Goal: Entertainment & Leisure: Consume media (video, audio)

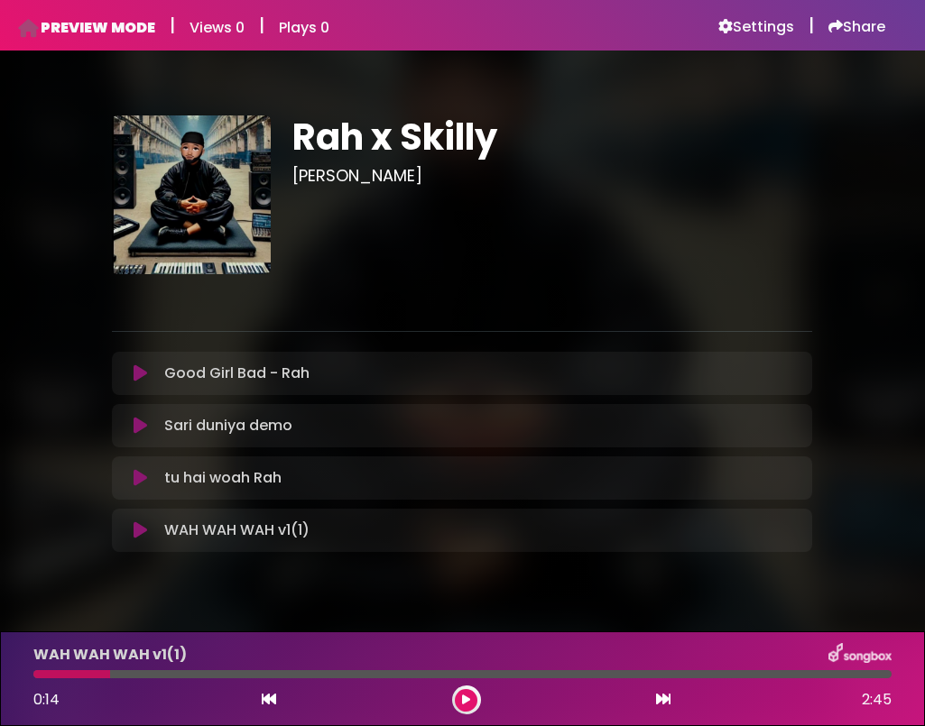
click at [143, 371] on icon at bounding box center [140, 373] width 14 height 18
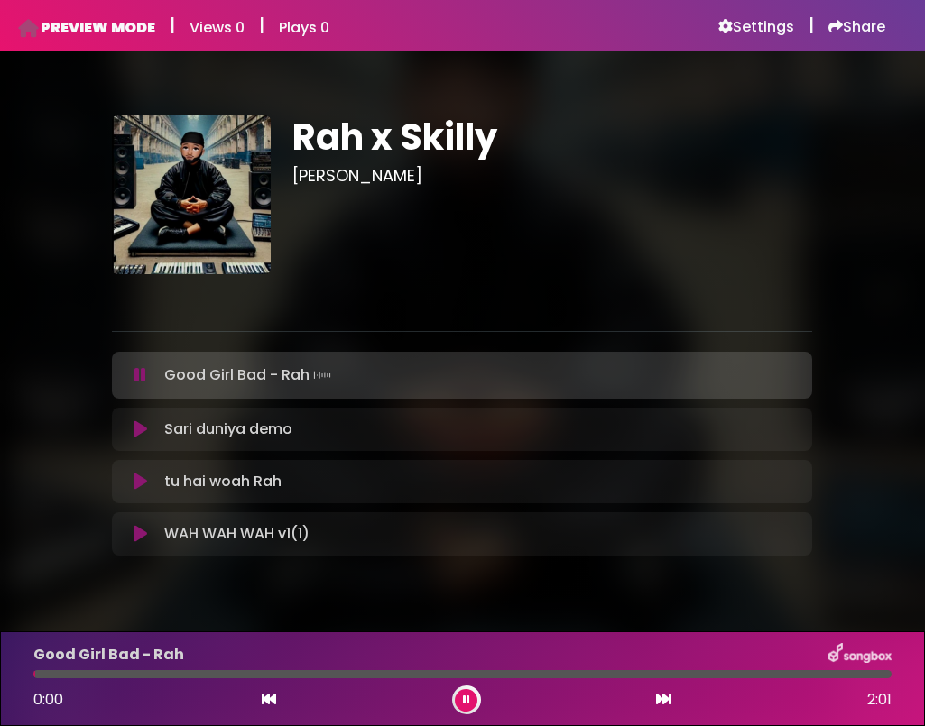
click at [143, 371] on icon at bounding box center [140, 375] width 12 height 18
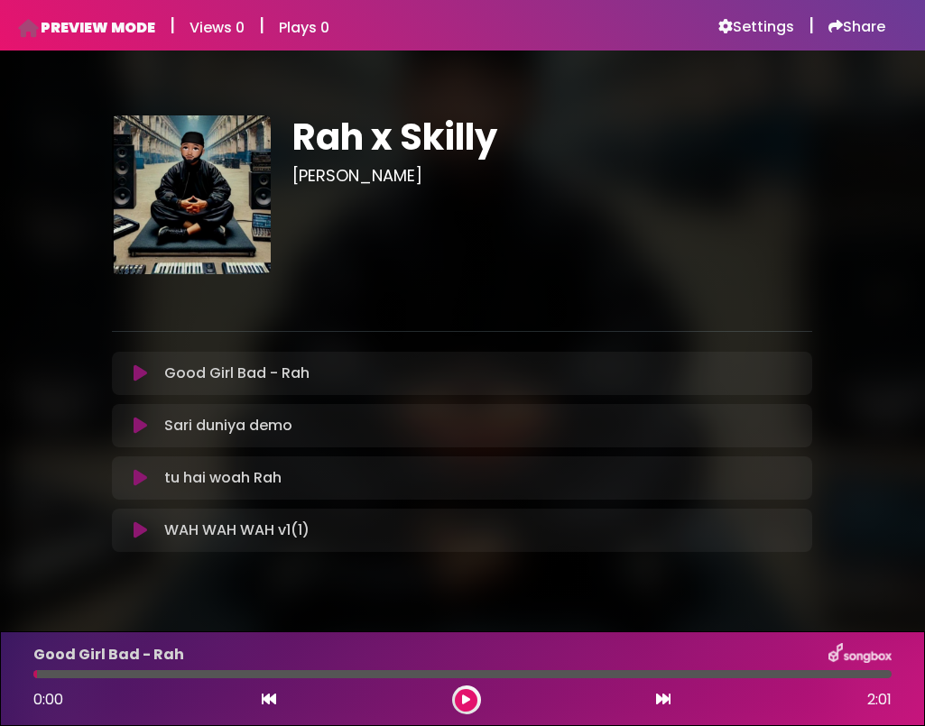
click at [143, 371] on icon at bounding box center [140, 373] width 14 height 18
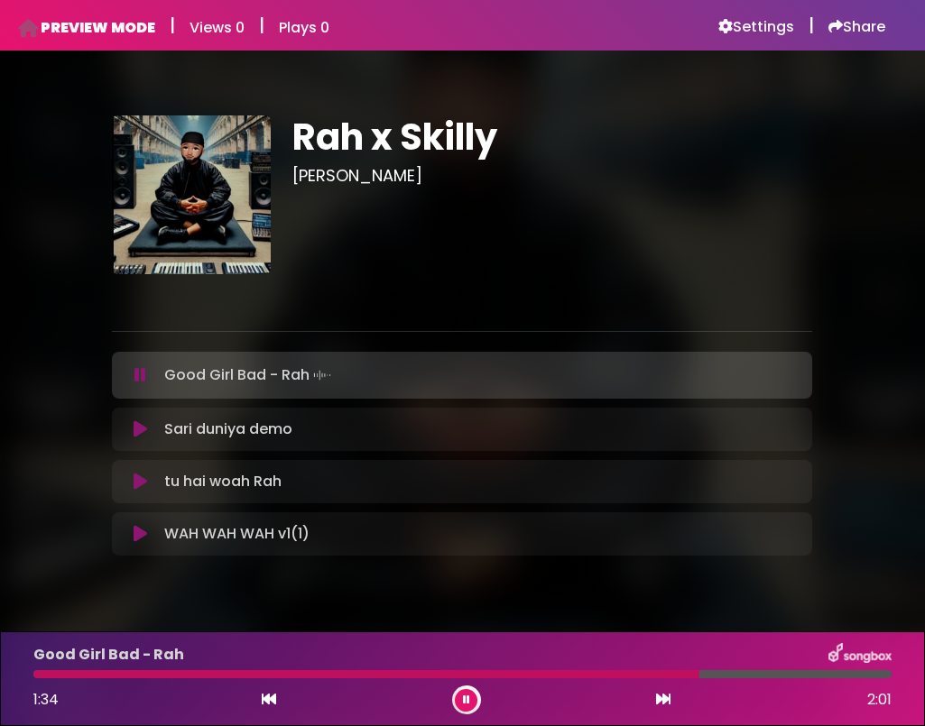
click at [143, 375] on icon at bounding box center [140, 375] width 12 height 18
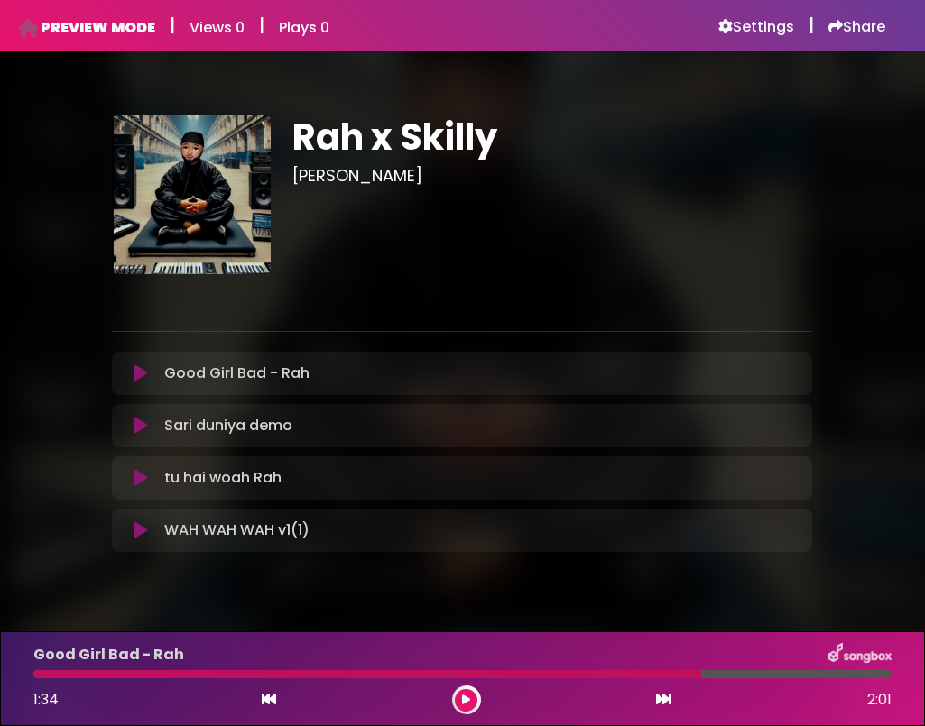
click at [130, 433] on button at bounding box center [140, 426] width 34 height 18
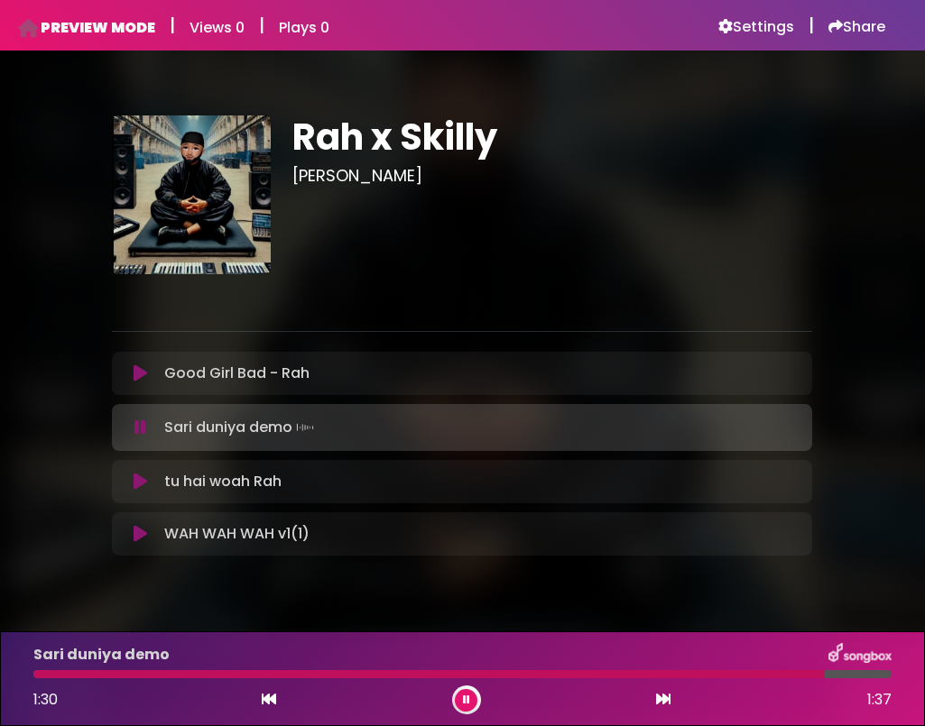
click at [143, 436] on icon at bounding box center [140, 428] width 12 height 18
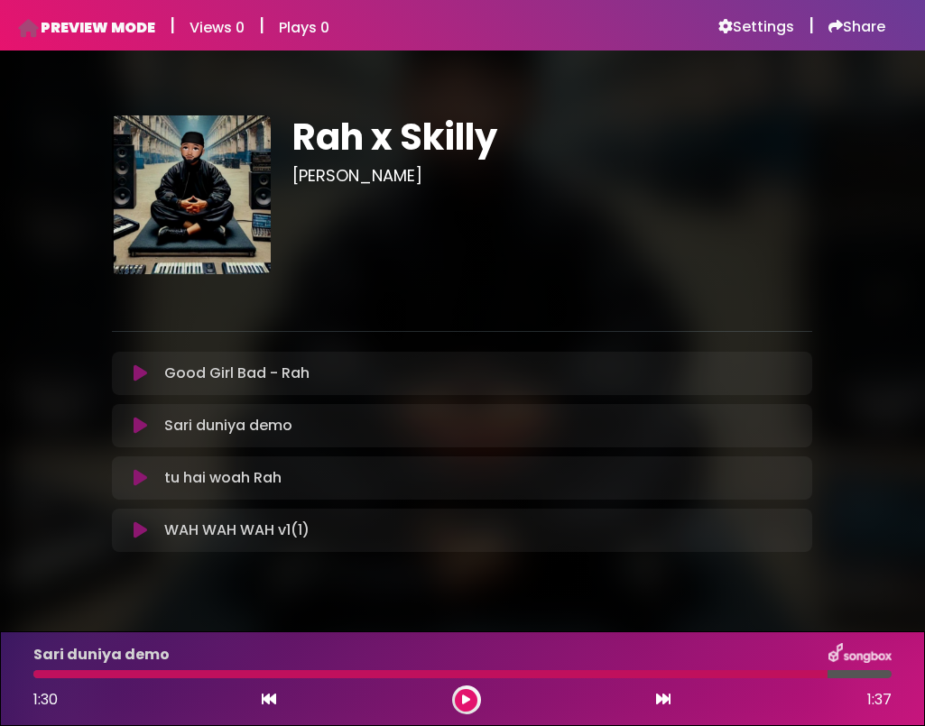
click at [137, 420] on icon at bounding box center [140, 426] width 14 height 18
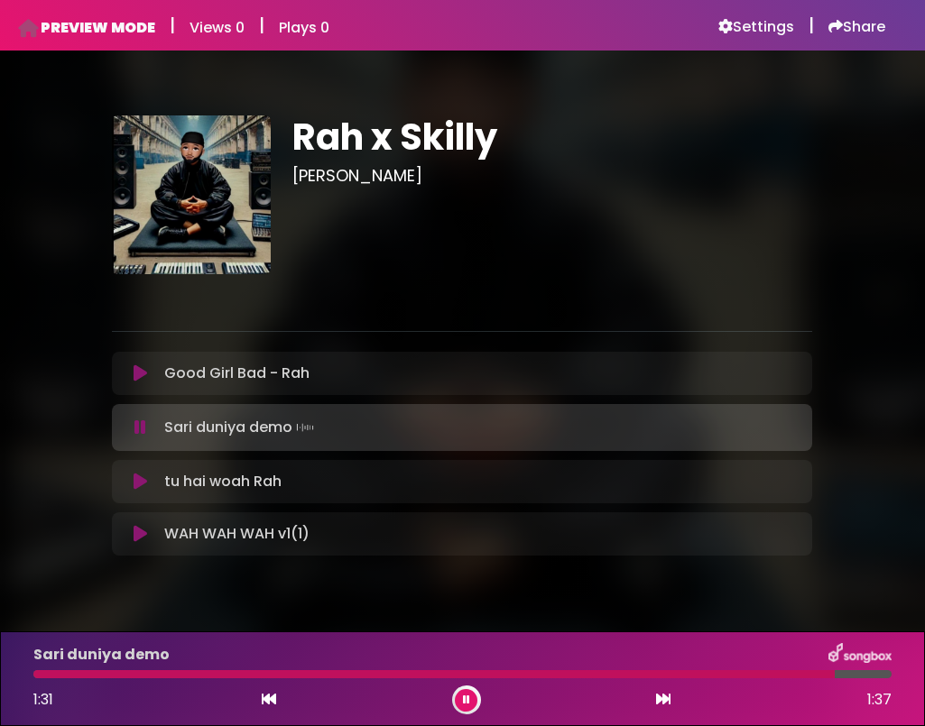
click at [183, 675] on div at bounding box center [433, 674] width 801 height 8
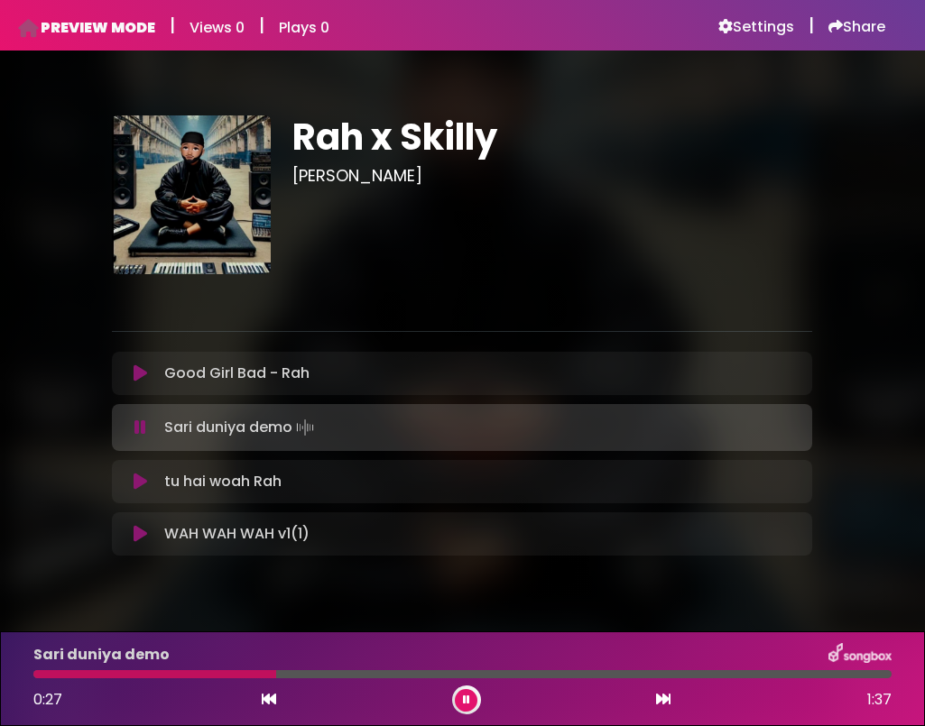
click at [139, 427] on icon at bounding box center [140, 428] width 12 height 18
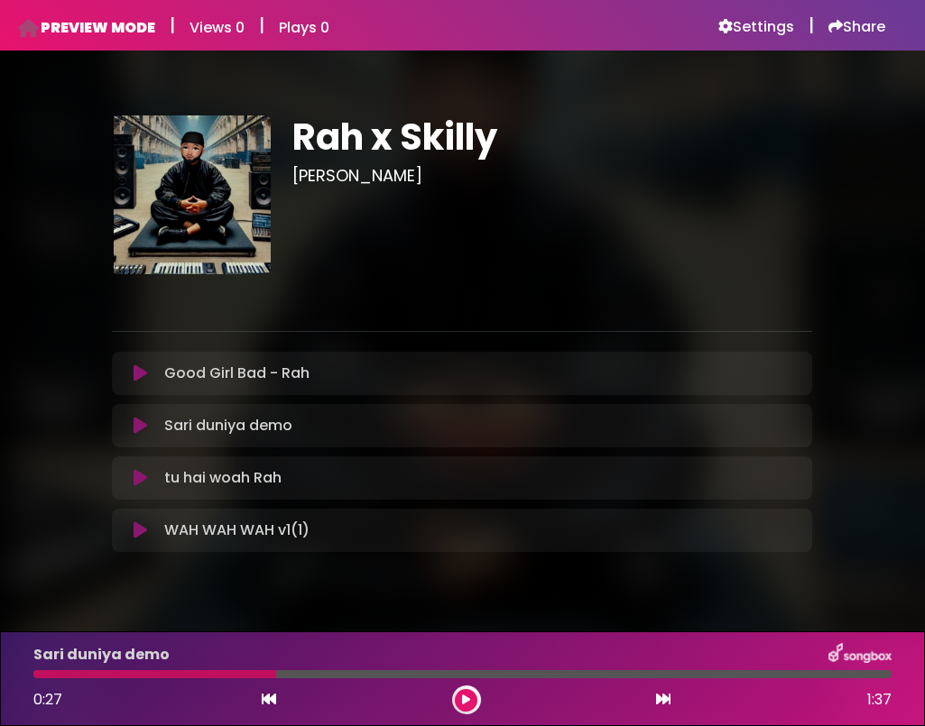
click at [144, 481] on icon at bounding box center [140, 478] width 14 height 18
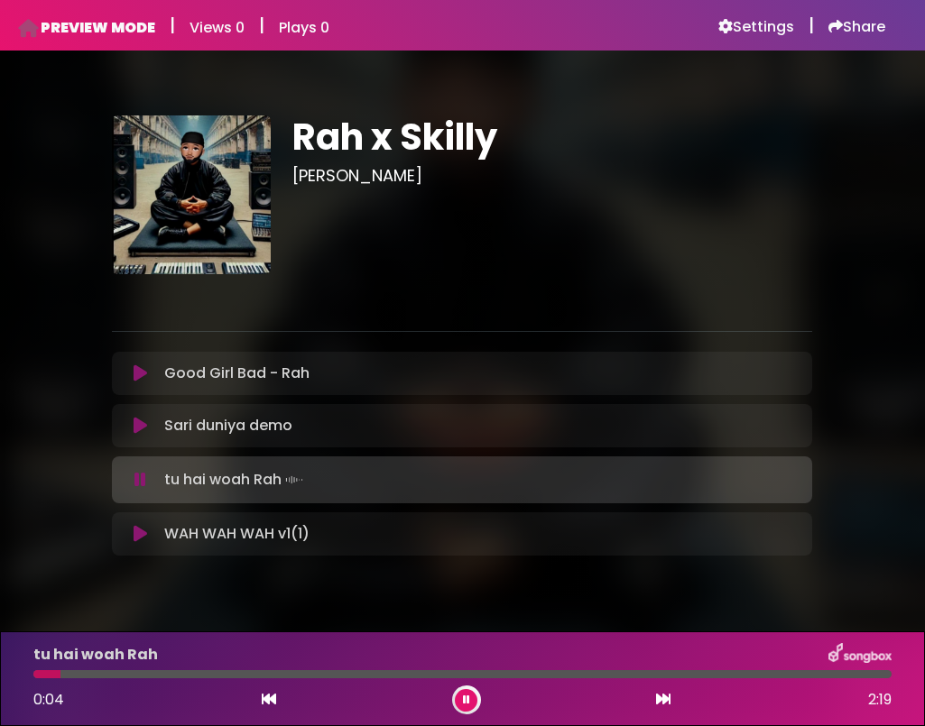
click at [144, 481] on icon at bounding box center [140, 480] width 12 height 18
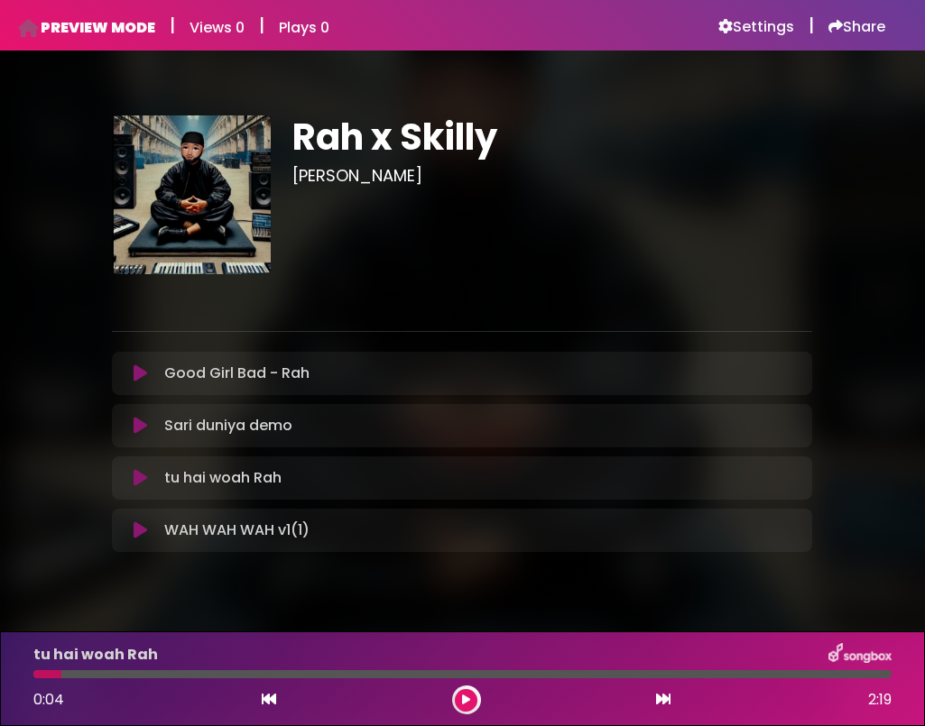
click at [144, 481] on icon at bounding box center [140, 478] width 14 height 18
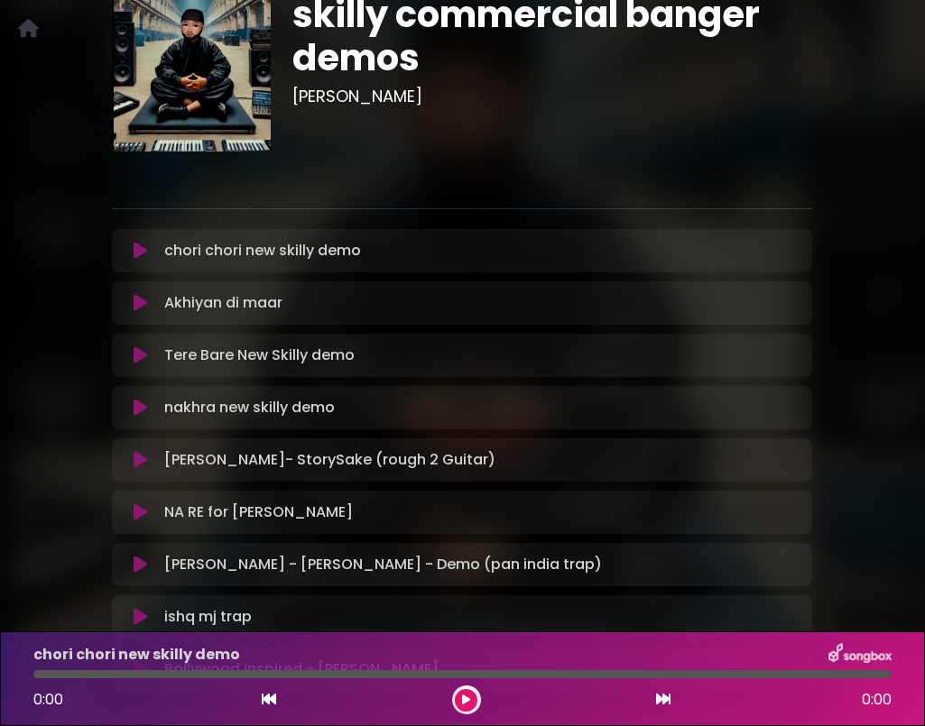
scroll to position [136, 0]
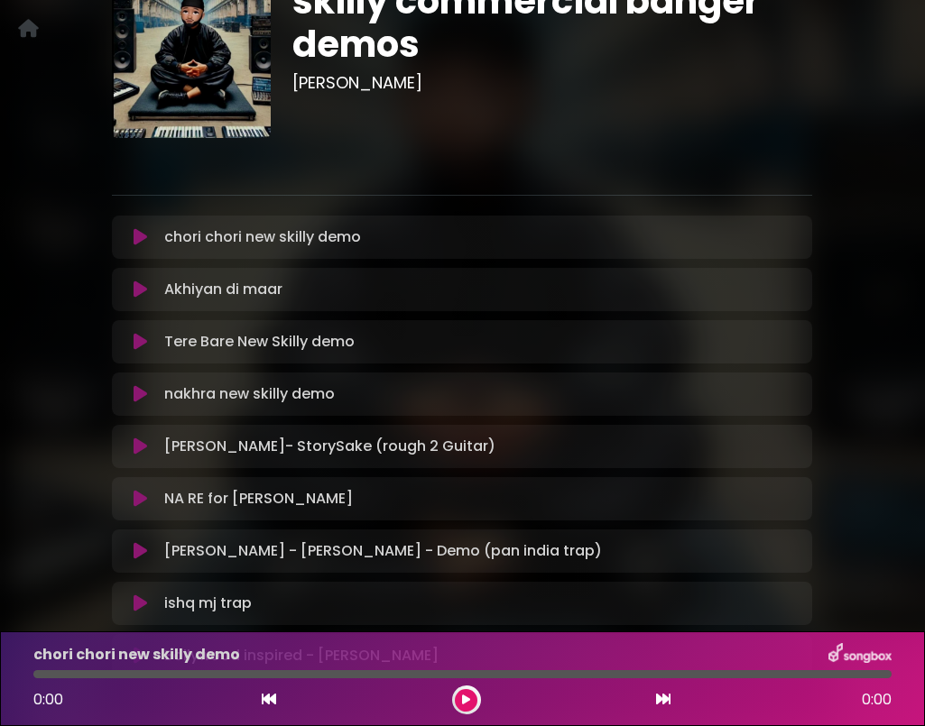
click at [142, 442] on icon at bounding box center [140, 446] width 14 height 18
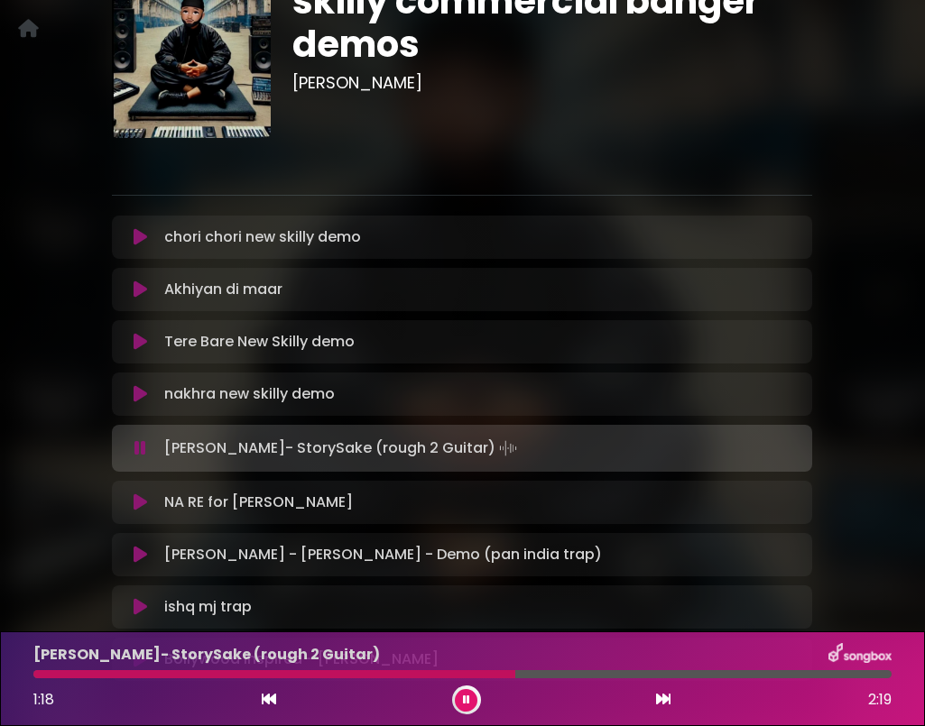
click at [136, 453] on icon at bounding box center [140, 448] width 12 height 18
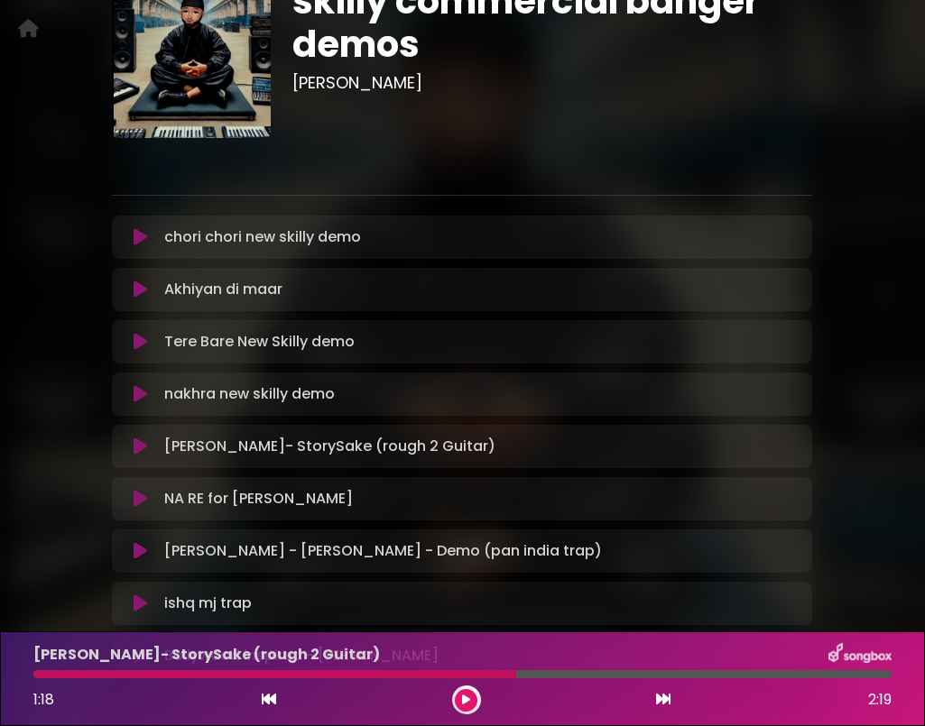
click at [141, 286] on icon at bounding box center [140, 290] width 14 height 18
click at [142, 289] on icon at bounding box center [140, 290] width 14 height 18
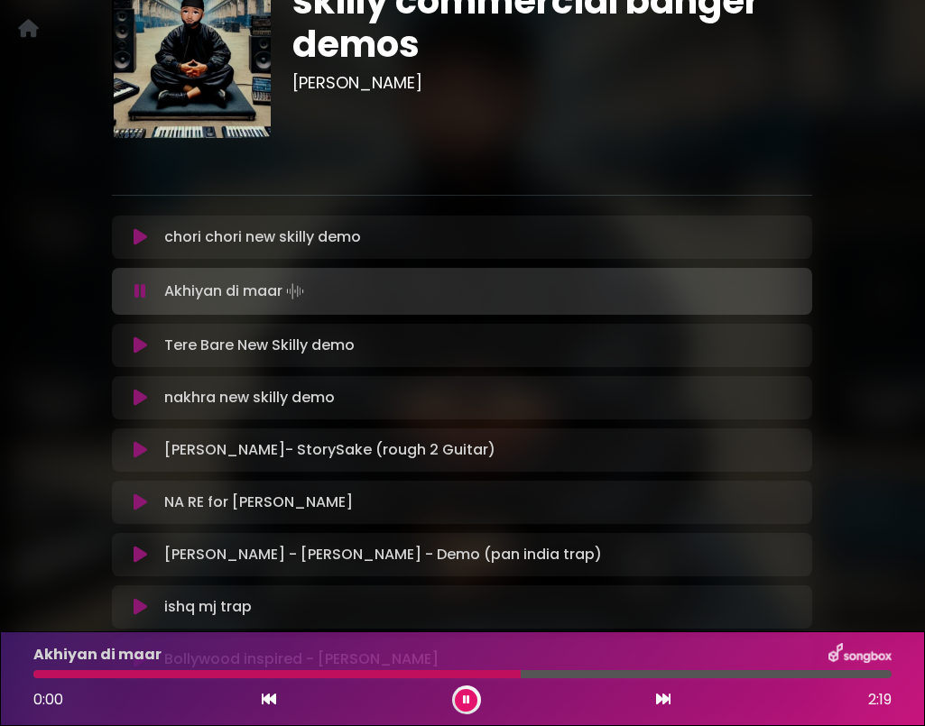
click at [142, 289] on icon at bounding box center [140, 291] width 12 height 18
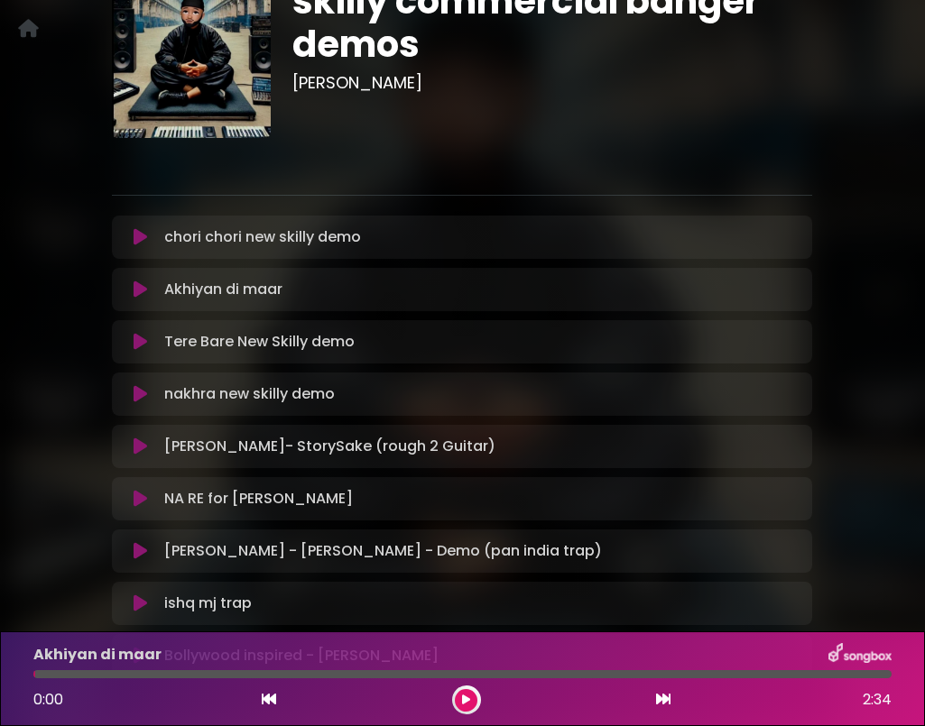
click at [142, 289] on icon at bounding box center [140, 290] width 14 height 18
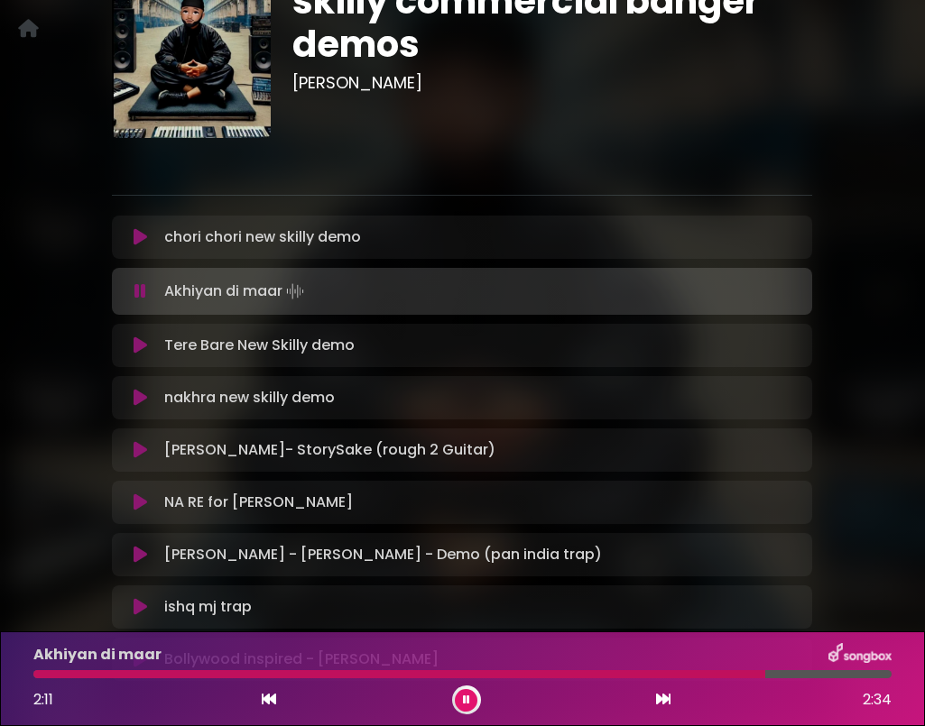
click at [142, 288] on icon at bounding box center [140, 291] width 12 height 18
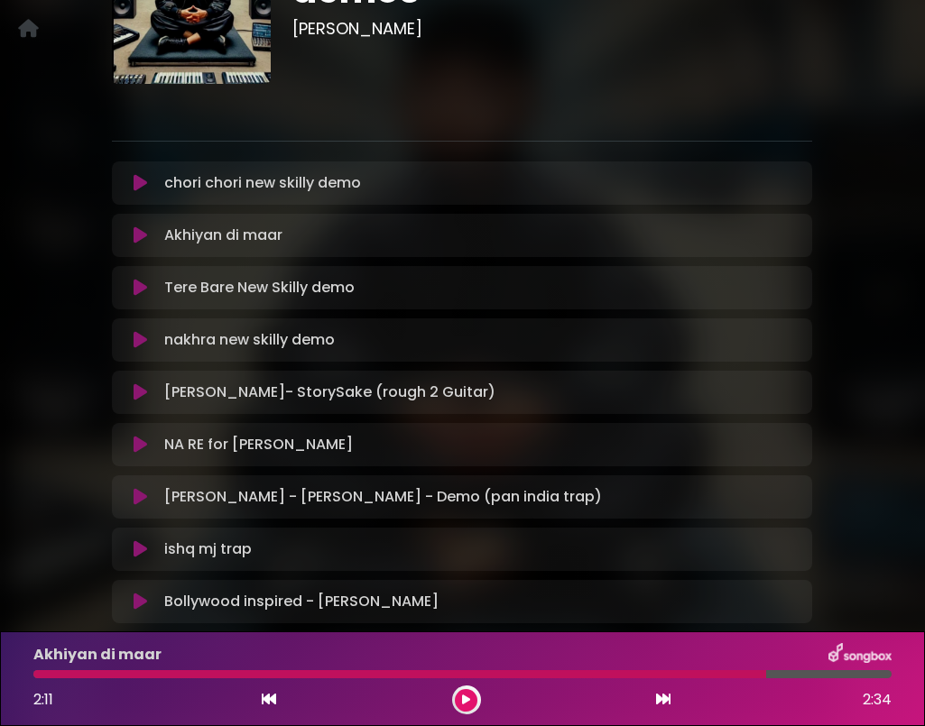
scroll to position [176, 0]
